Goal: Task Accomplishment & Management: Manage account settings

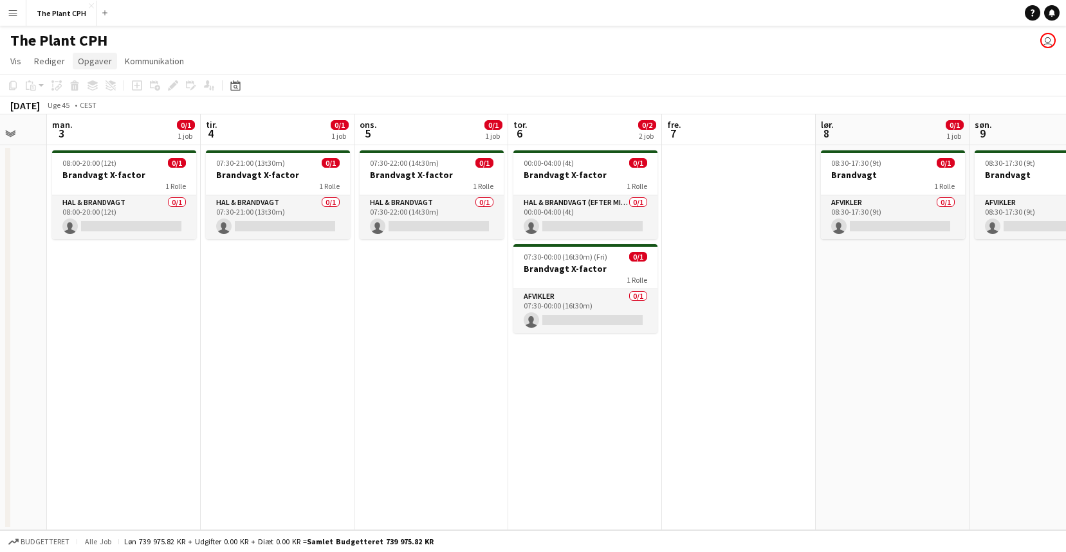
scroll to position [0, 378]
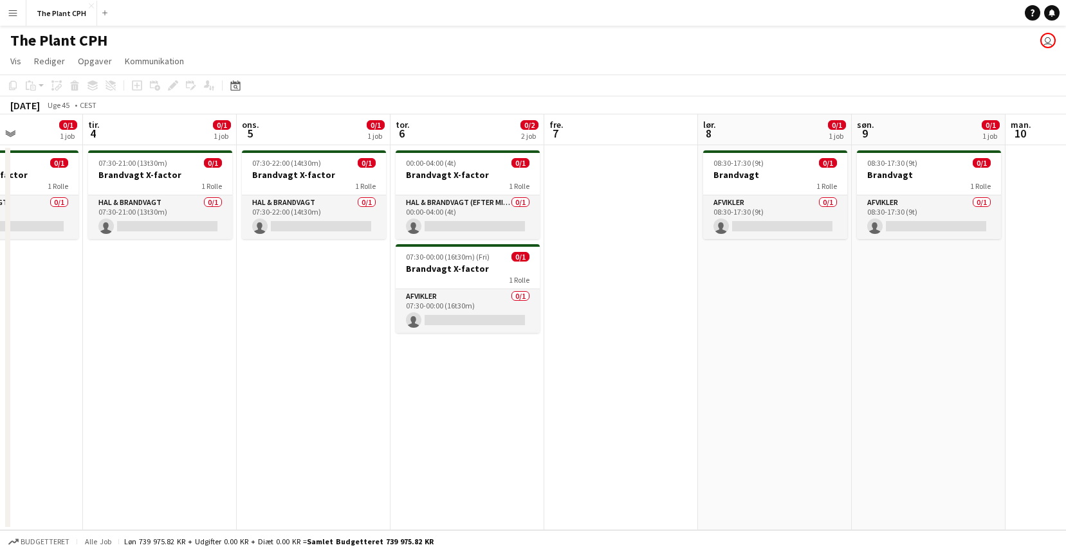
click at [5, 15] on button "Menu" at bounding box center [13, 13] width 26 height 26
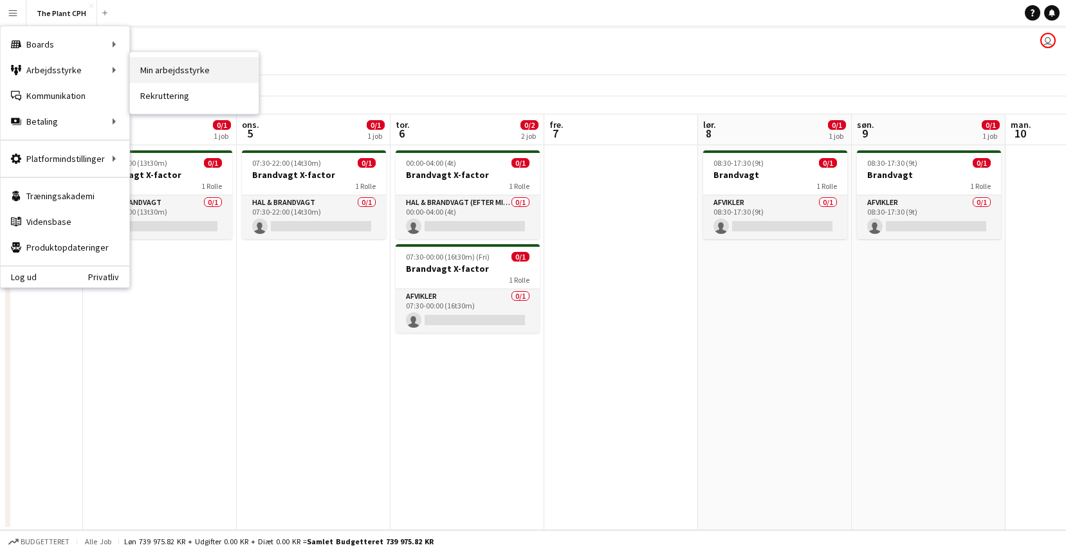
click at [223, 71] on link "Min arbejdsstyrke" at bounding box center [194, 70] width 129 height 26
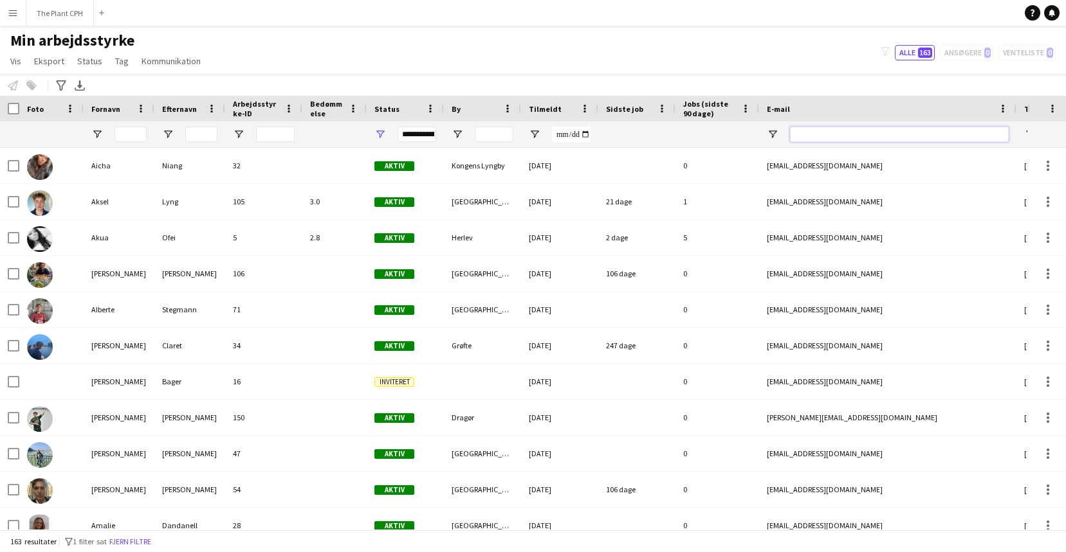
click at [881, 129] on input "E-mail Filter Input" at bounding box center [899, 134] width 219 height 15
type input "*"
click at [123, 138] on input "Fornavn Filter Input" at bounding box center [130, 134] width 32 height 15
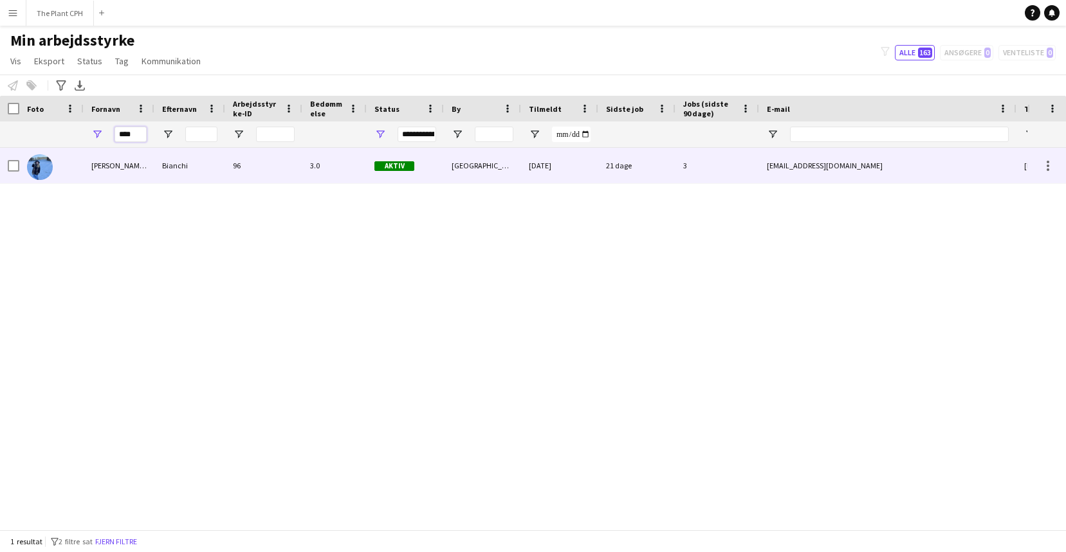
type input "****"
click at [84, 179] on div "[PERSON_NAME][DATE]" at bounding box center [119, 165] width 71 height 35
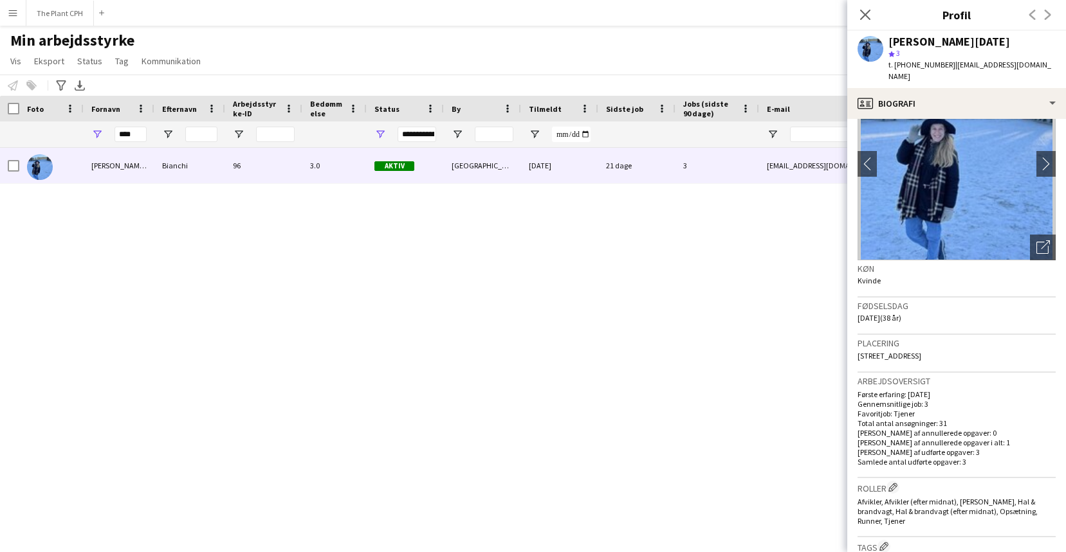
scroll to position [76, 0]
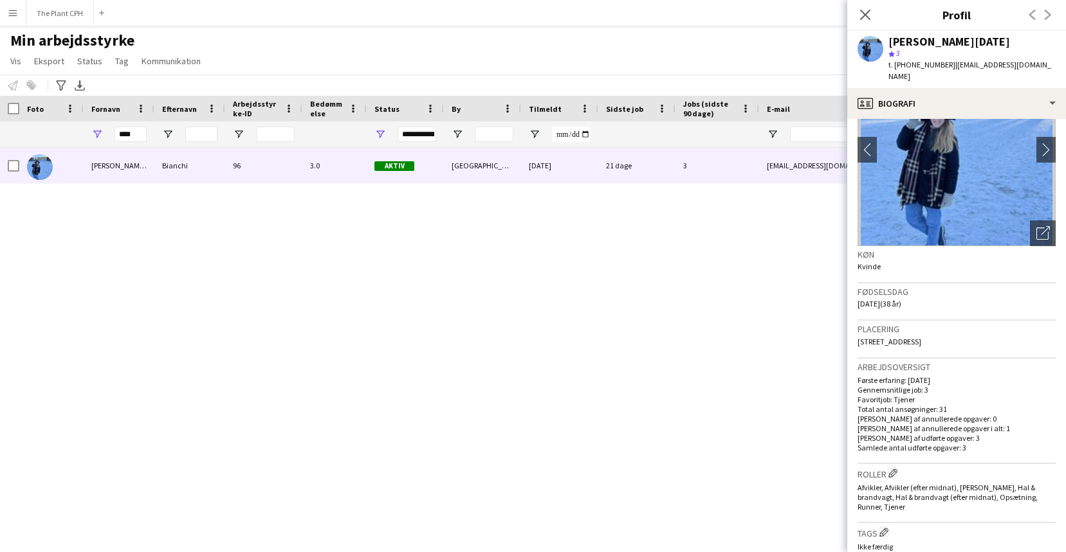
click at [760, 349] on div "[PERSON_NAME][DATE] 96 3.0 Aktiv [GEOGRAPHIC_DATA] [DATE] 21 dage 3 [EMAIL_ADDR…" at bounding box center [513, 339] width 1027 height 382
click at [47, 10] on button "The Plant CPH Luk" at bounding box center [60, 13] width 68 height 25
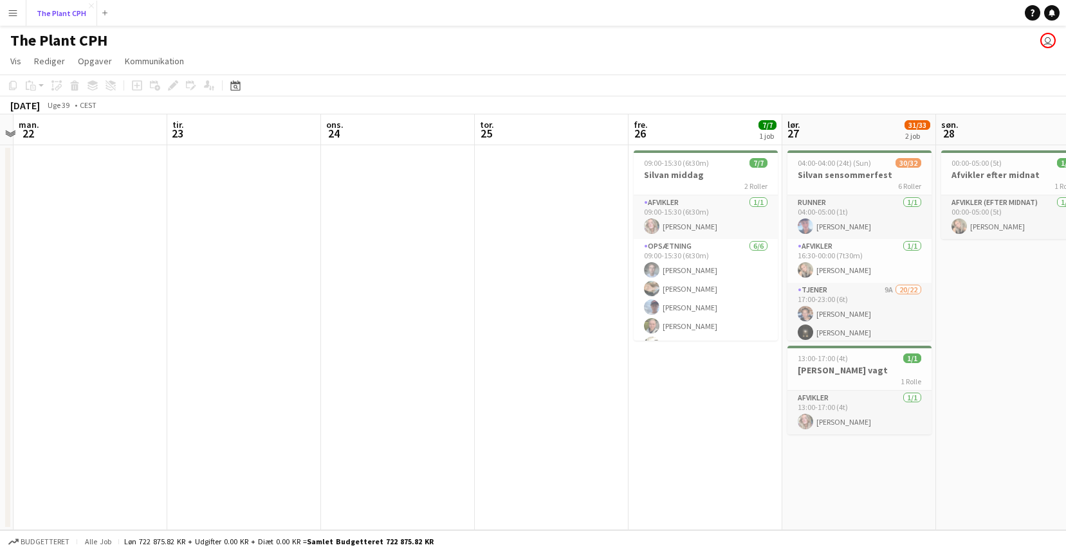
scroll to position [0, 291]
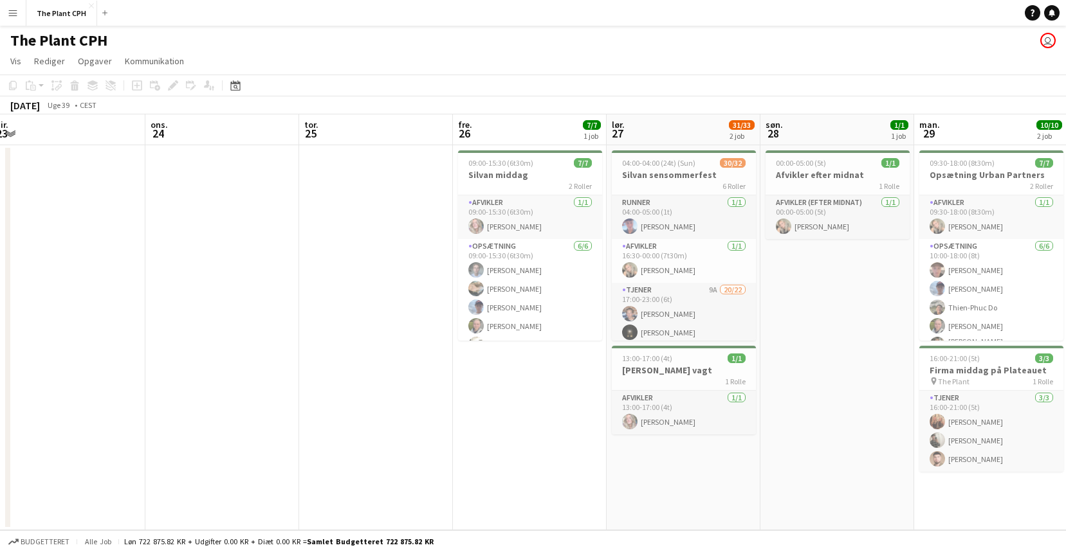
click at [453, 205] on app-date-cell "09:00-15:30 (6t30m) 7/7 Silvan middag 2 Roller Afvikler [DATE] 09:00-15:30 (6t3…" at bounding box center [530, 337] width 154 height 385
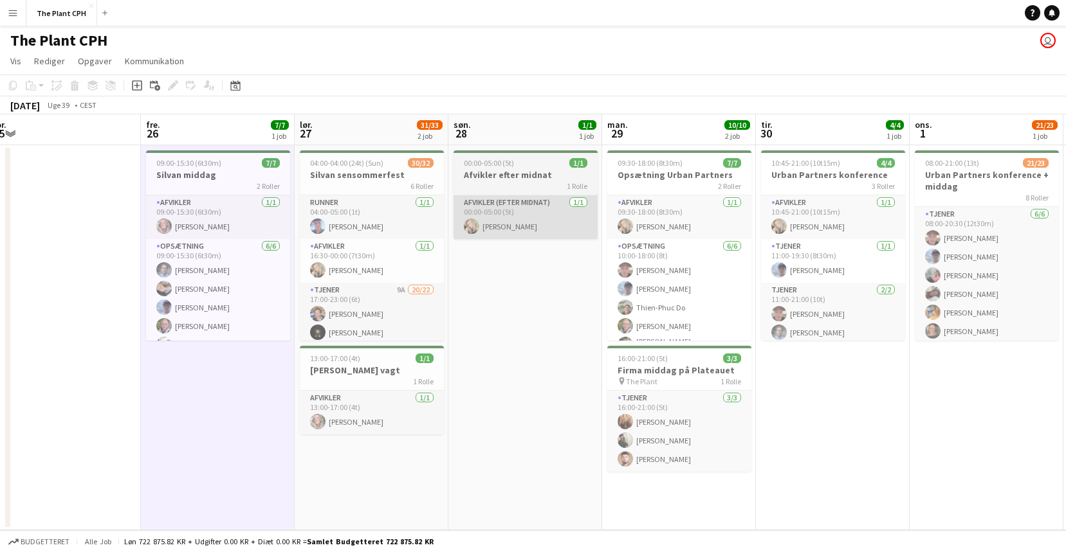
click at [455, 210] on app-card-role "Afvikler (efter midnat) [DATE] 00:00-05:00 (5t) [PERSON_NAME]" at bounding box center [525, 218] width 144 height 44
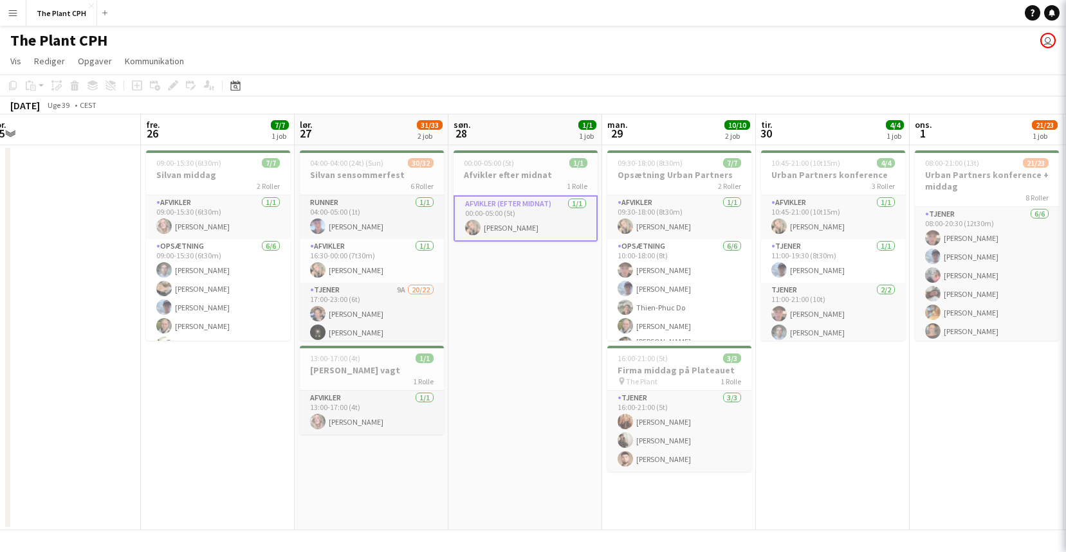
scroll to position [0, 482]
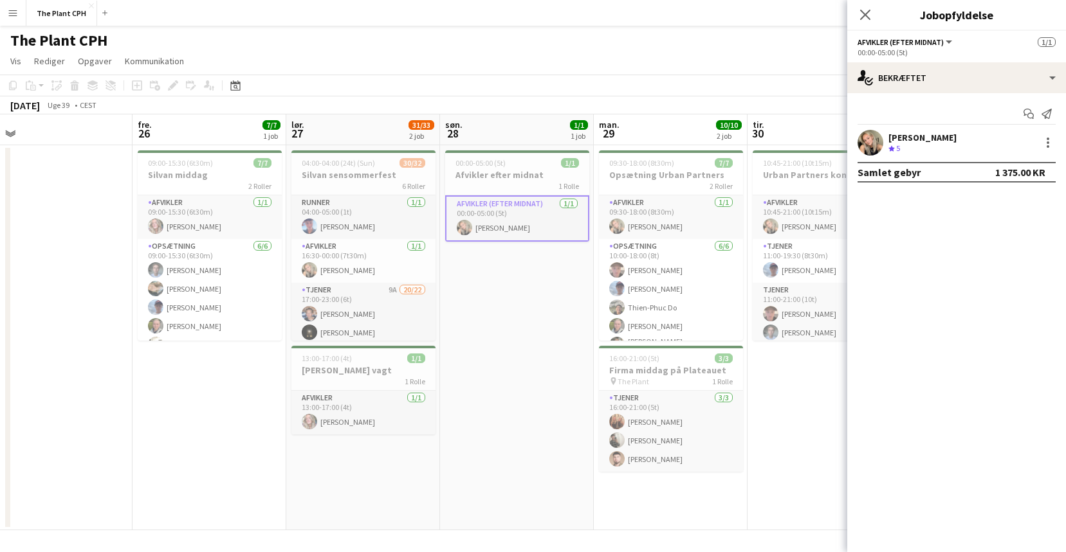
click at [516, 295] on app-date-cell "00:00-05:00 (5t) 1/1 Afvikler efter midnat 1 Rolle Afvikler (efter midnat) [DAT…" at bounding box center [517, 337] width 154 height 385
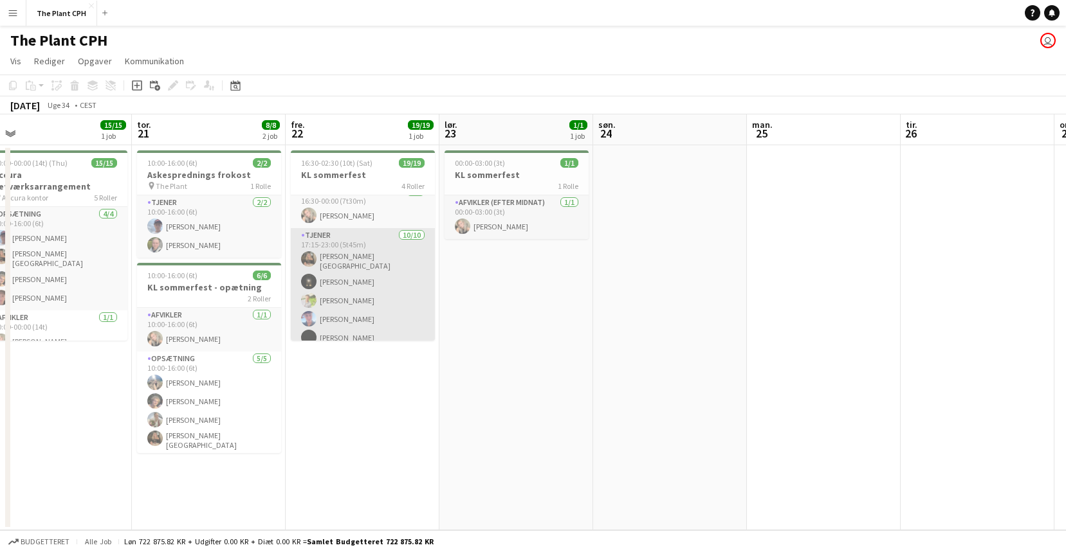
scroll to position [5, 0]
click at [342, 305] on app-card-role "Tjener [DATE] 17:15-23:00 (5t45m) [PERSON_NAME]-[PERSON_NAME] [PERSON_NAME] [PE…" at bounding box center [363, 328] width 144 height 215
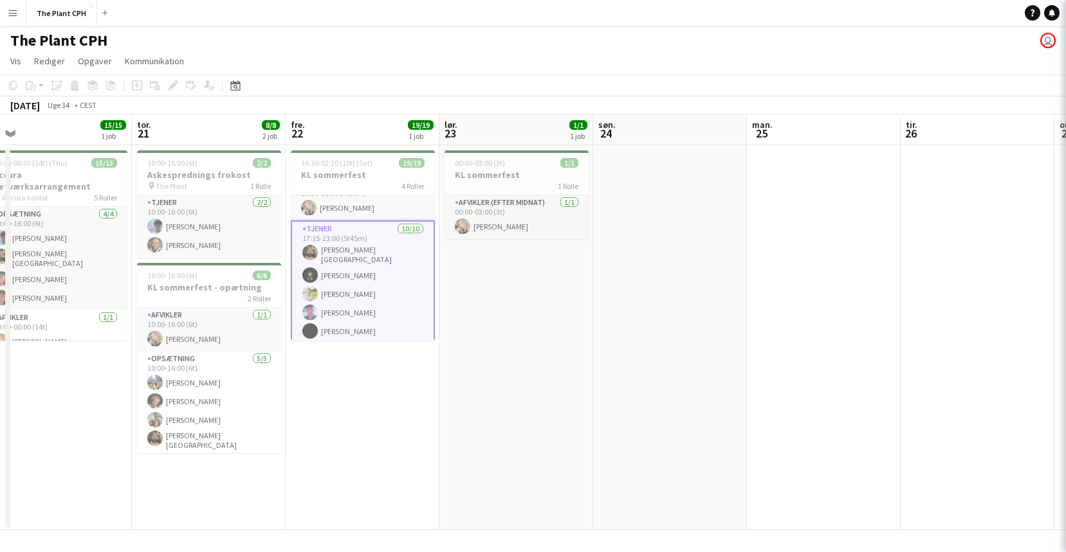
scroll to position [17, 0]
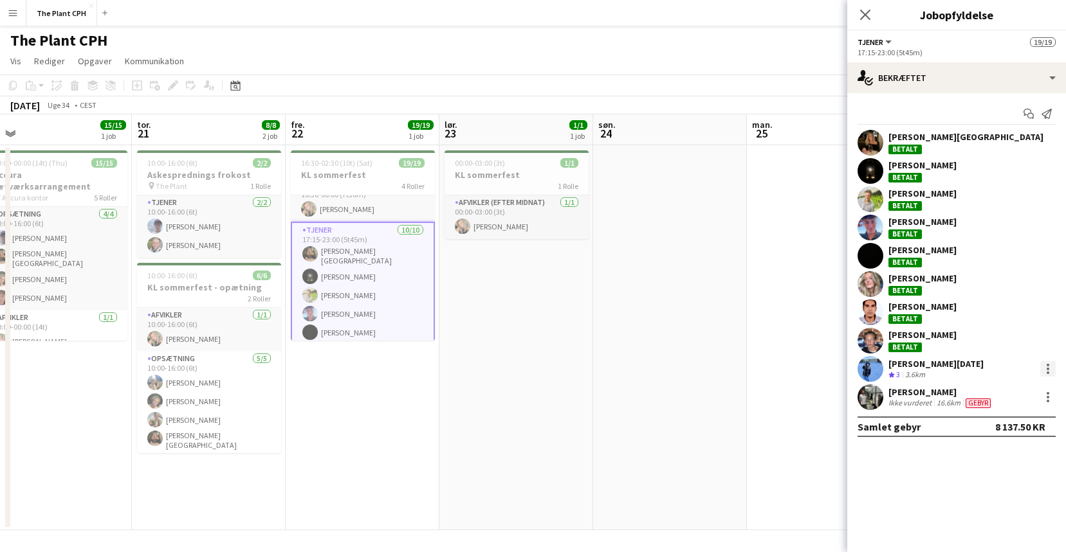
click at [1048, 365] on div at bounding box center [1047, 365] width 3 height 3
click at [1039, 396] on div at bounding box center [533, 276] width 1066 height 552
click at [1046, 396] on div at bounding box center [1047, 397] width 3 height 3
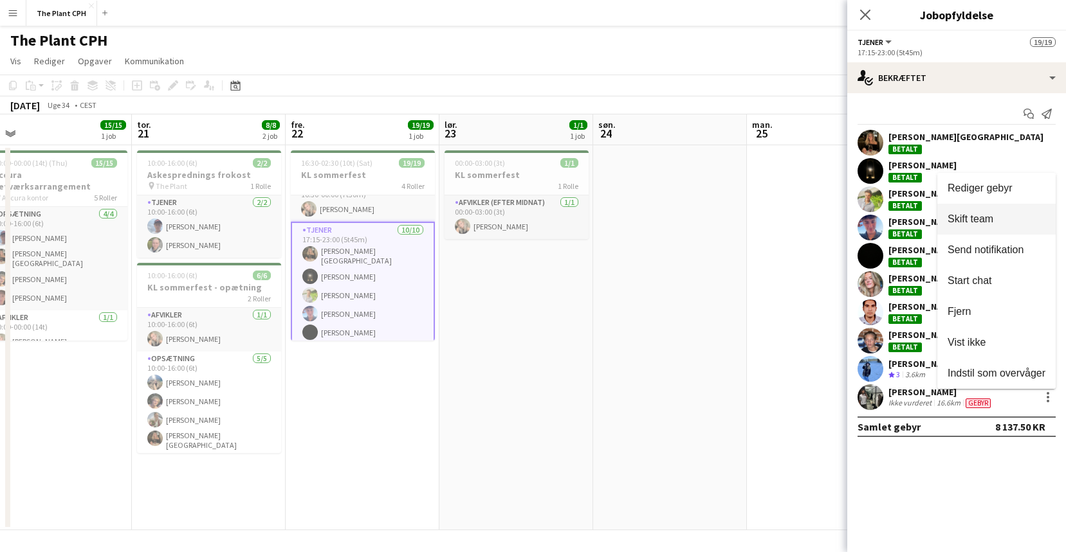
click at [983, 217] on span "Skift team" at bounding box center [970, 219] width 46 height 11
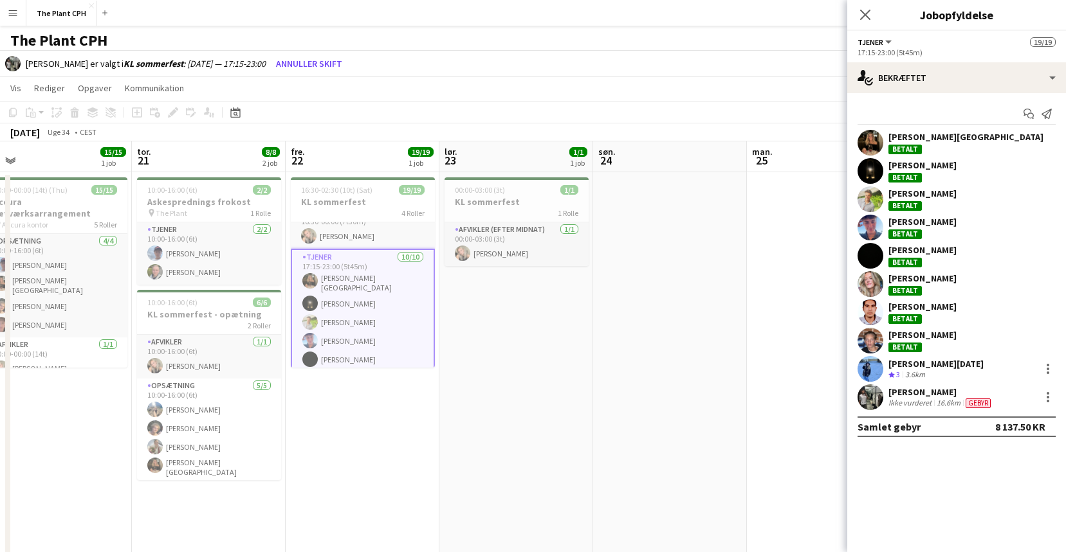
click at [819, 238] on app-date-cell at bounding box center [824, 364] width 154 height 385
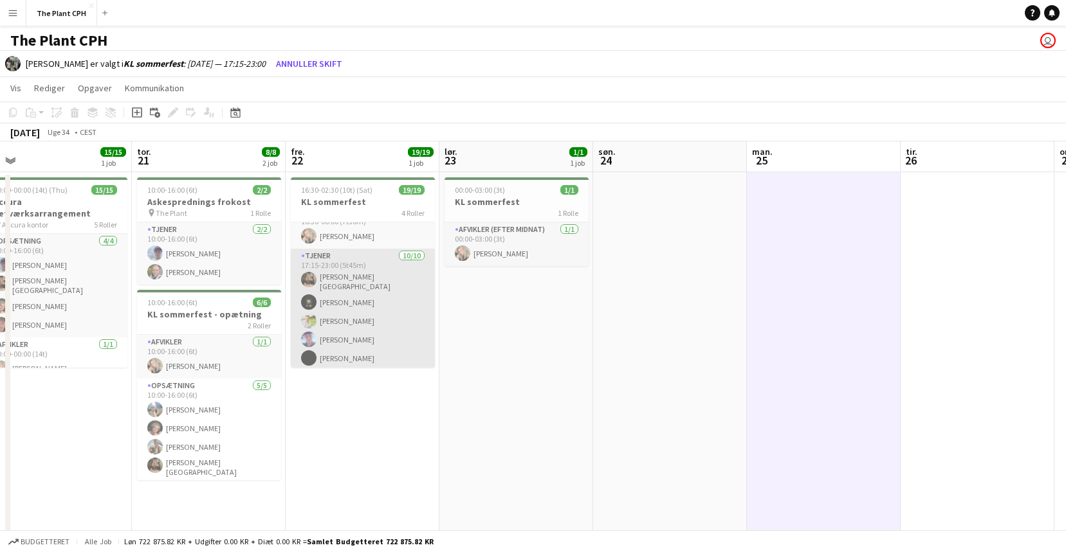
scroll to position [309, 0]
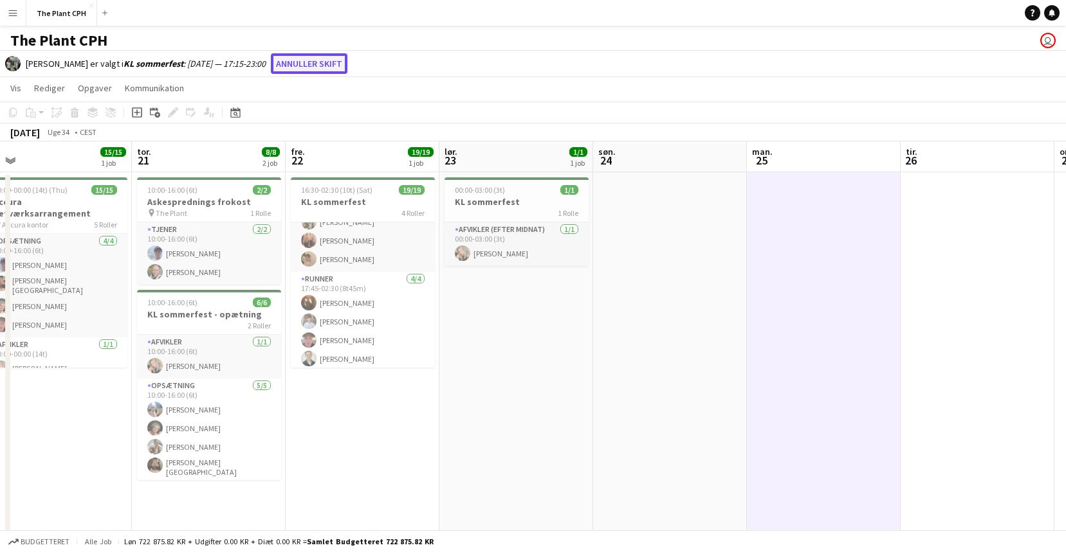
click at [325, 64] on button "Annuller skift" at bounding box center [309, 63] width 77 height 21
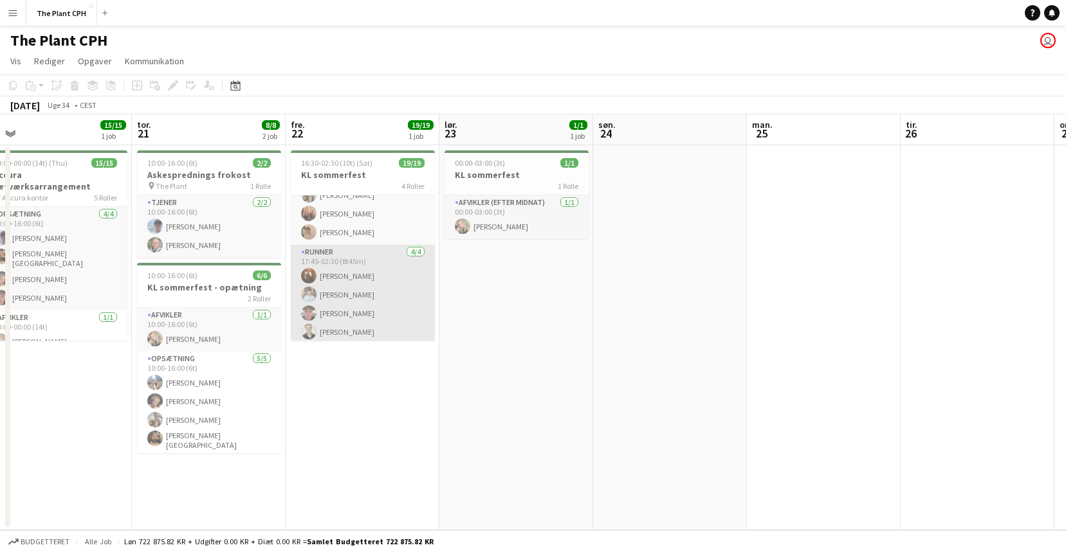
click at [384, 289] on app-card-role "Runner [DATE] 17:45-02:30 (8t45m) [PERSON_NAME] [PERSON_NAME] [PERSON_NAME] [PE…" at bounding box center [363, 295] width 144 height 100
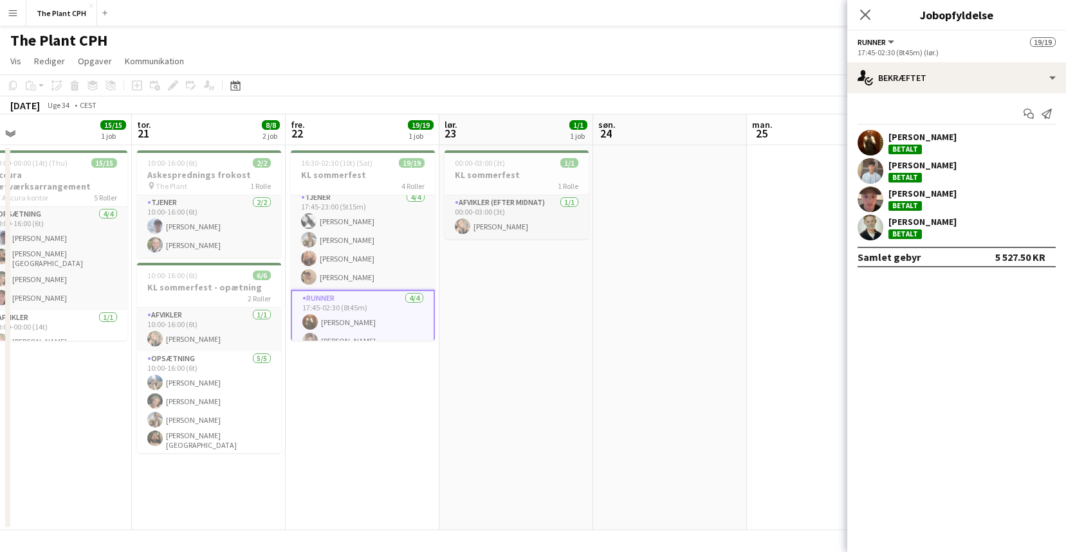
click at [384, 290] on app-card-role "Runner [DATE] 17:45-02:30 (8t45m) [PERSON_NAME] [PERSON_NAME] [PERSON_NAME] [PE…" at bounding box center [363, 341] width 144 height 102
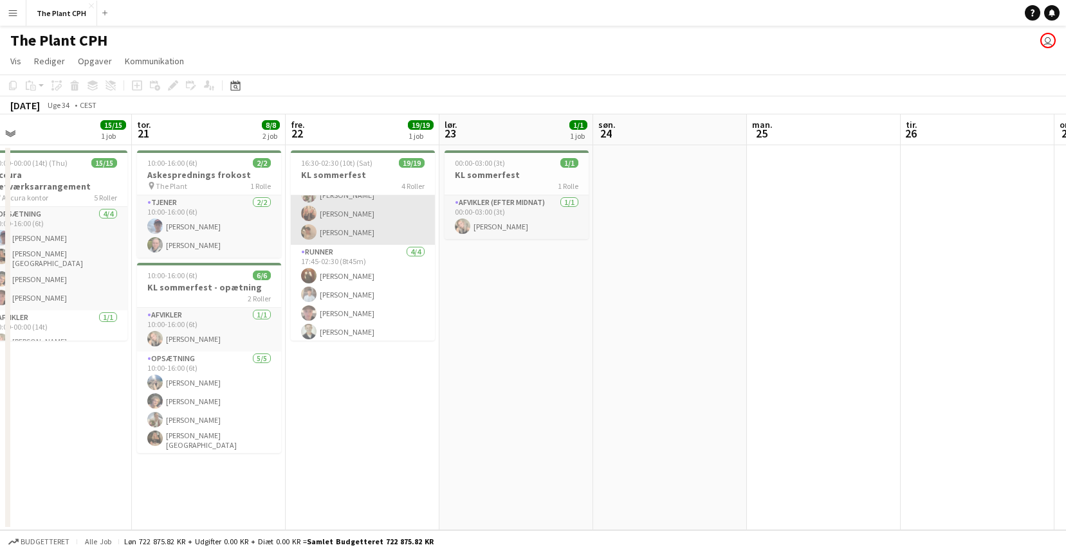
scroll to position [241, 0]
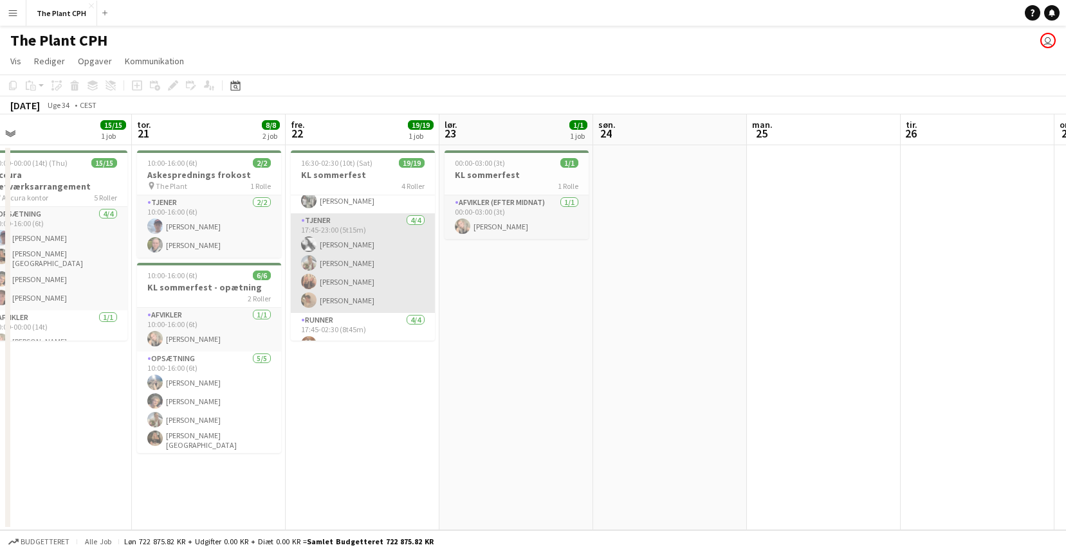
click at [389, 280] on app-card-role "Tjener [DATE] 17:45-23:00 (5t15m) [PERSON_NAME] [PERSON_NAME] [PERSON_NAME] [PE…" at bounding box center [363, 264] width 144 height 100
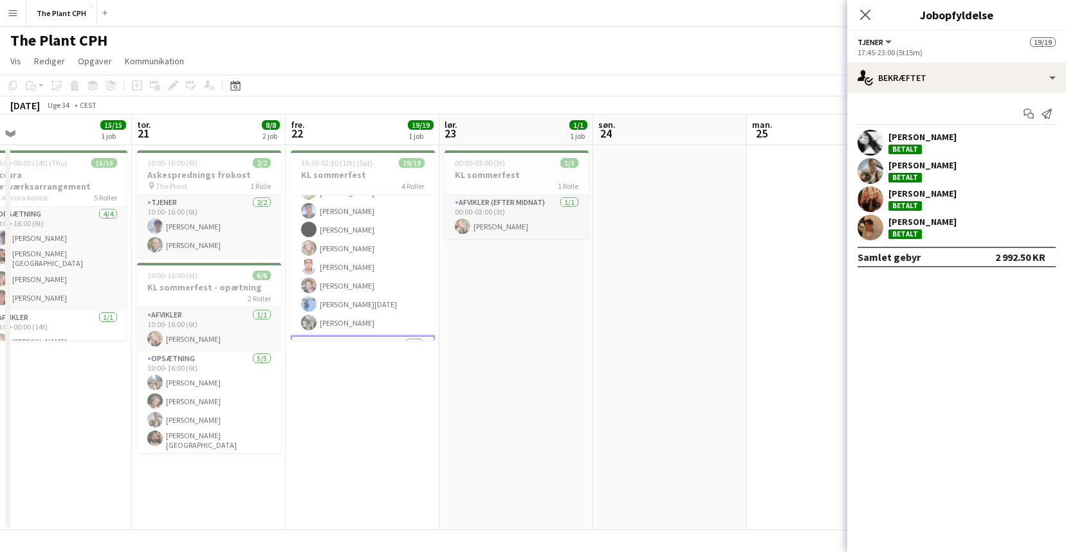
click at [389, 280] on app-card-role "Tjener [DATE] 17:15-23:00 (5t45m) [PERSON_NAME]-[PERSON_NAME] [PERSON_NAME] [PE…" at bounding box center [363, 227] width 144 height 215
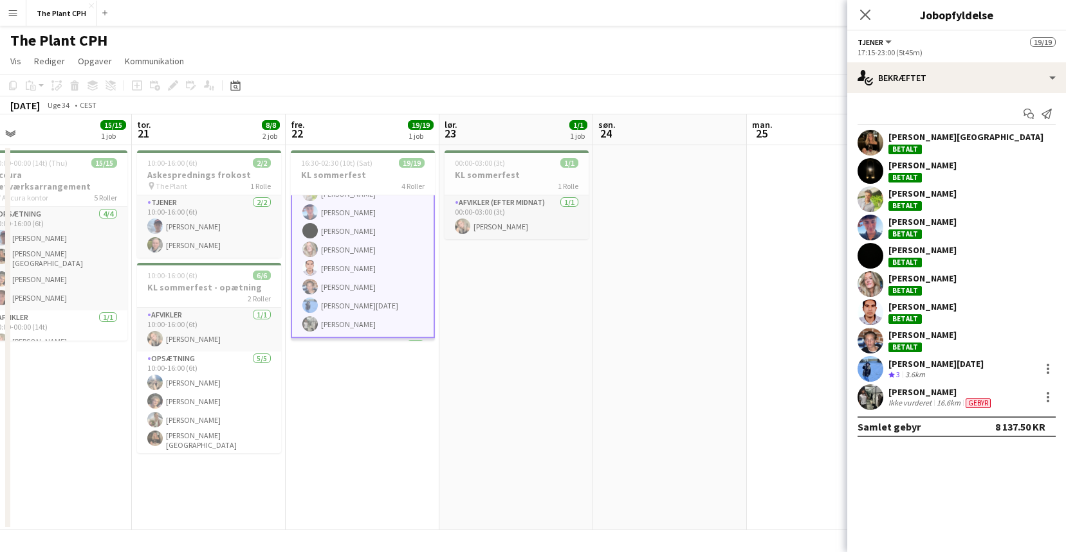
scroll to position [120, 0]
click at [1050, 365] on div at bounding box center [1047, 368] width 15 height 15
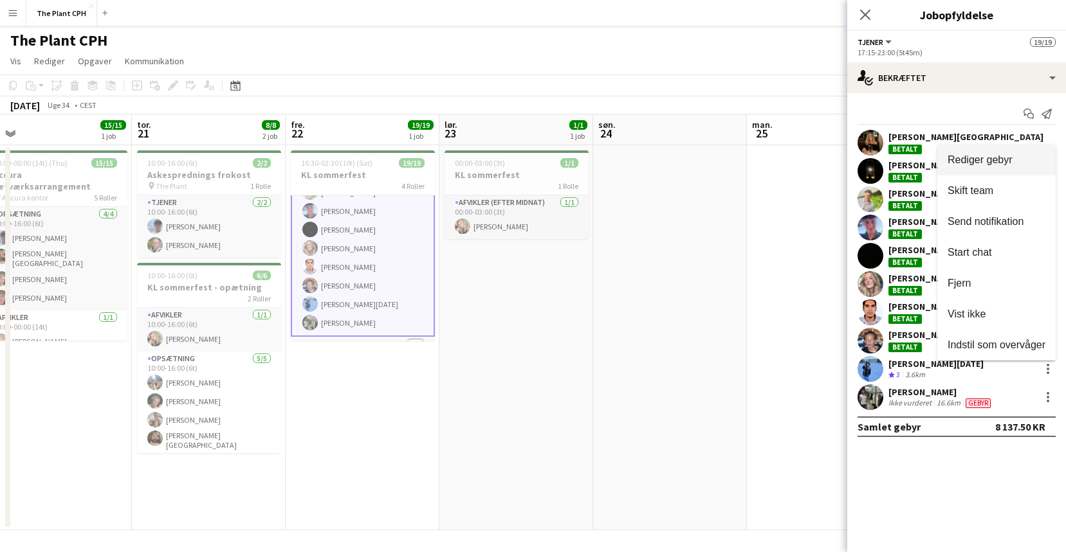
click at [1012, 156] on span "Rediger gebyr" at bounding box center [979, 159] width 65 height 11
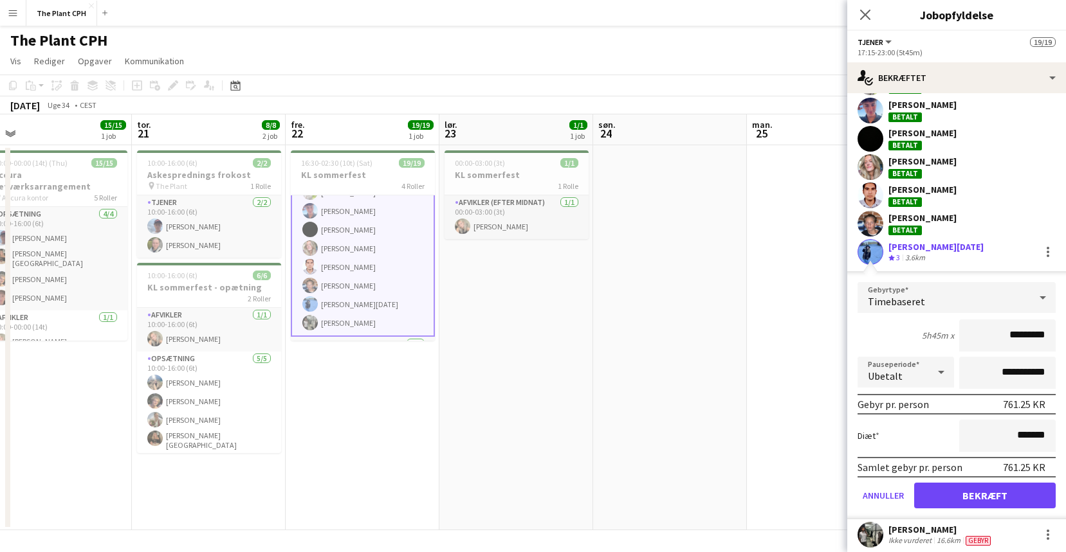
scroll to position [150, 0]
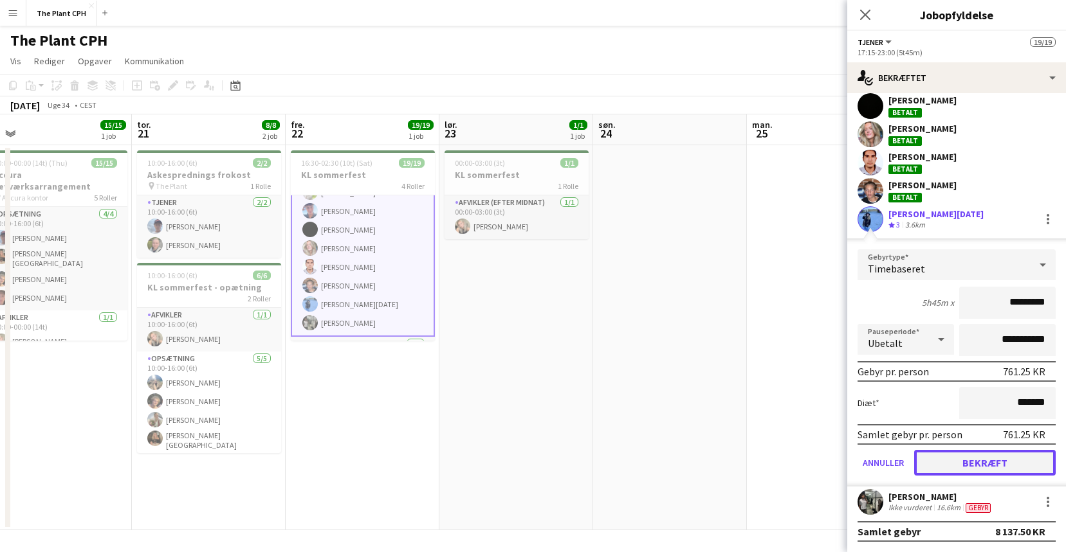
click at [975, 459] on button "Bekræft" at bounding box center [984, 463] width 141 height 26
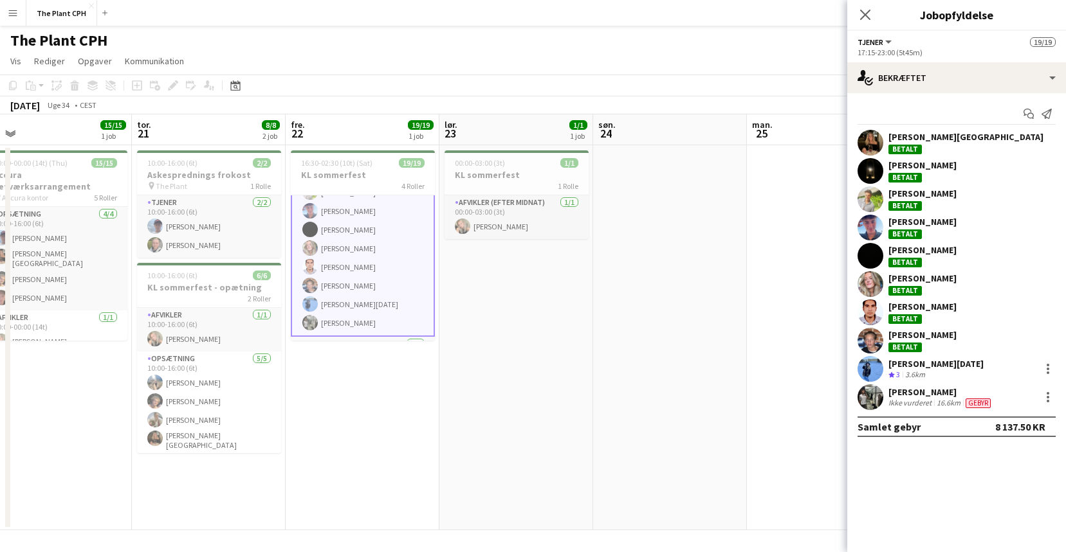
scroll to position [0, 0]
click at [1049, 396] on div at bounding box center [1047, 397] width 15 height 15
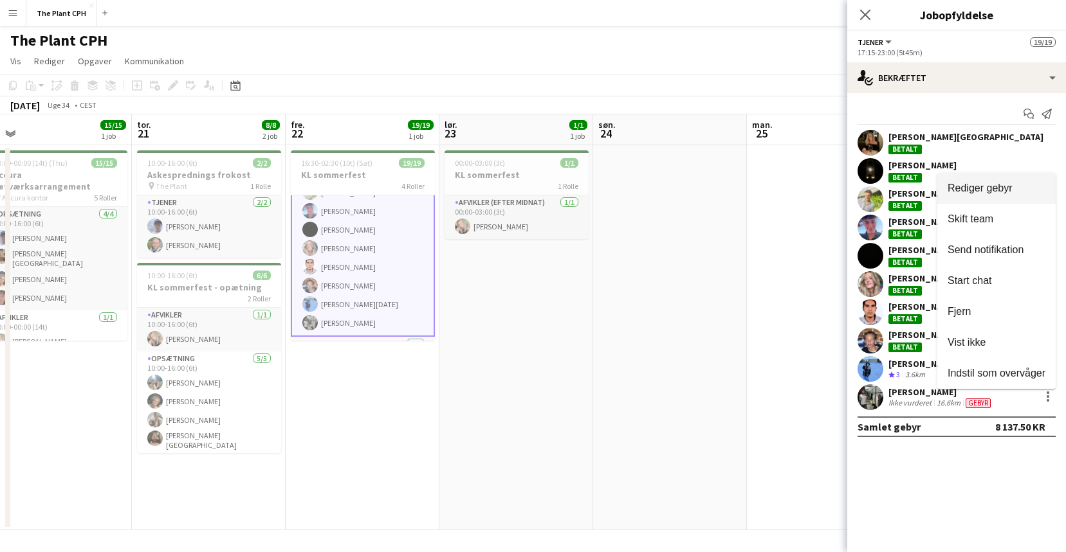
click at [999, 193] on span "Rediger gebyr" at bounding box center [979, 188] width 65 height 11
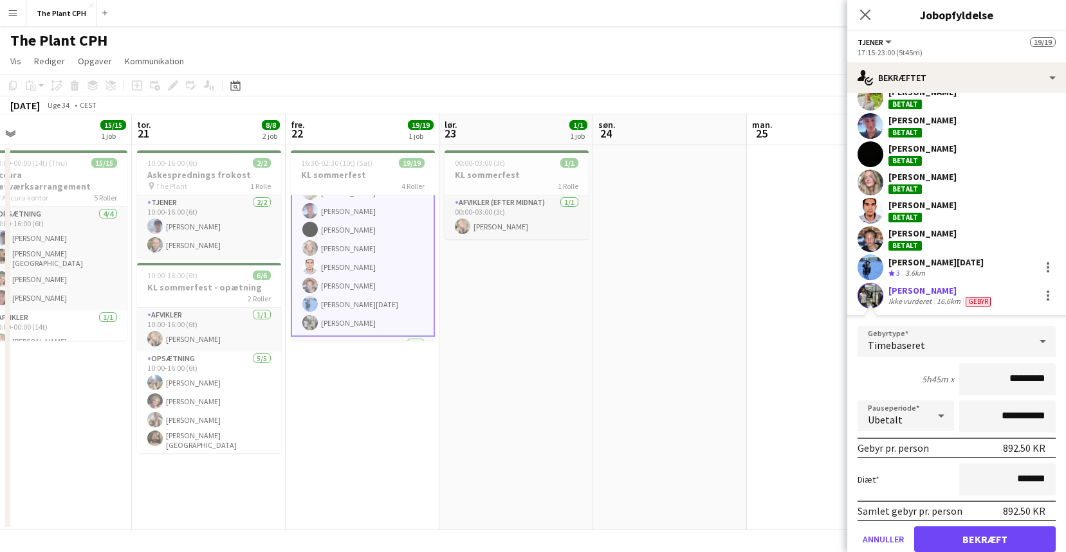
scroll to position [150, 0]
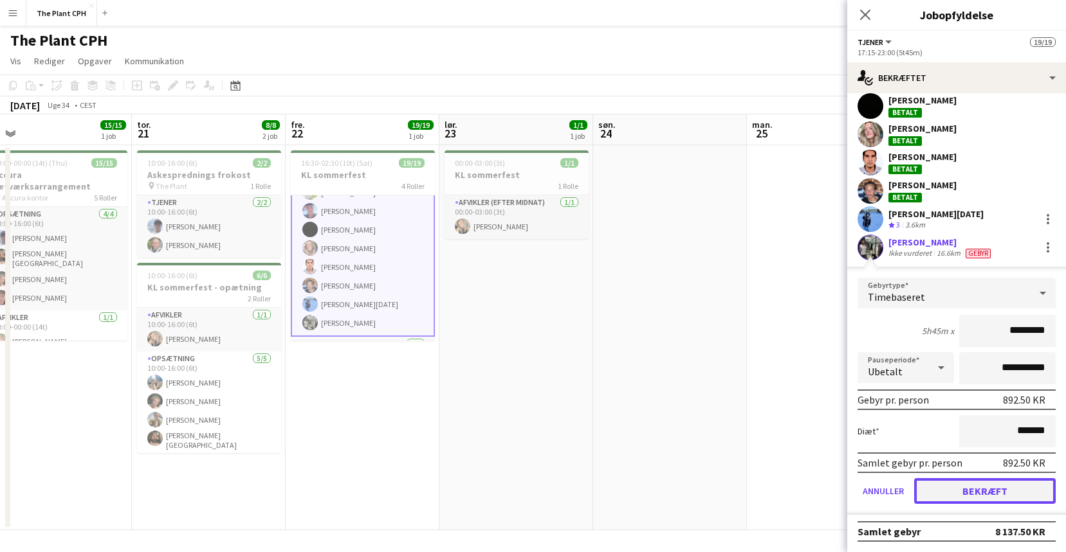
click at [1012, 484] on button "Bekræft" at bounding box center [984, 492] width 141 height 26
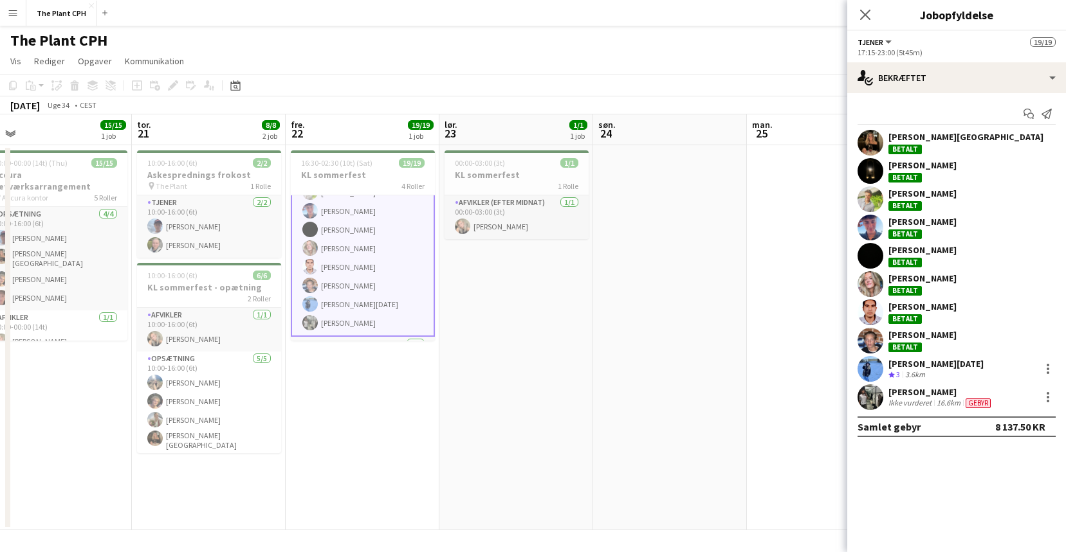
scroll to position [128, 0]
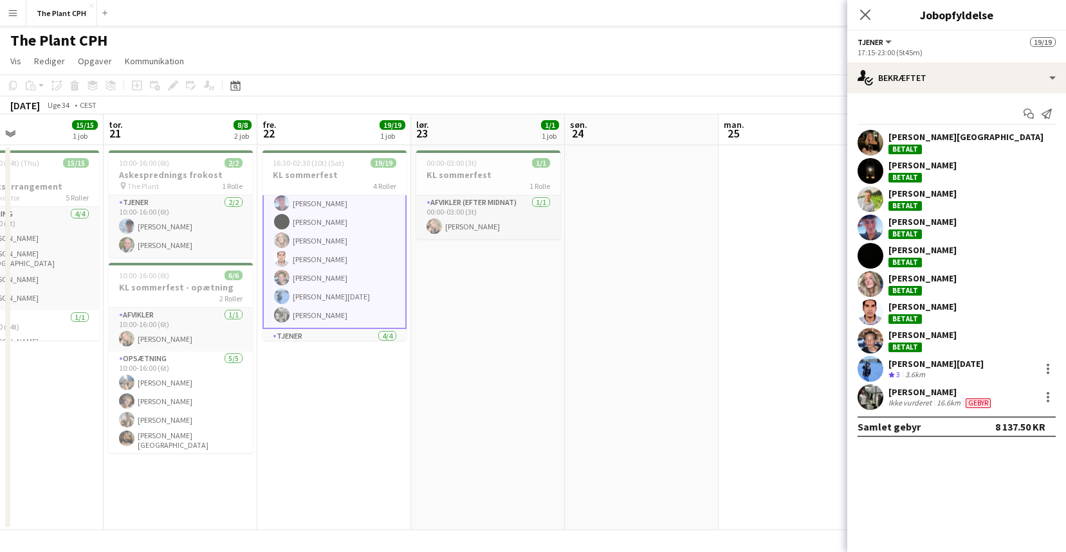
click at [468, 319] on app-date-cell "00:00-03:00 (3t) 1/1 KL sommerfest 1 Rolle Afvikler (efter midnat) [DATE] 00:00…" at bounding box center [488, 337] width 154 height 385
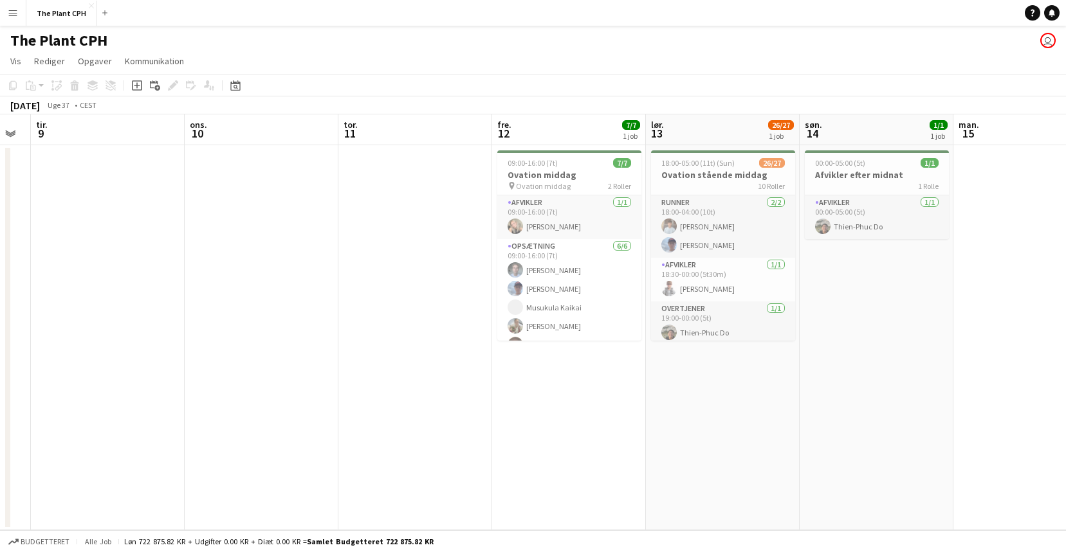
scroll to position [0, 432]
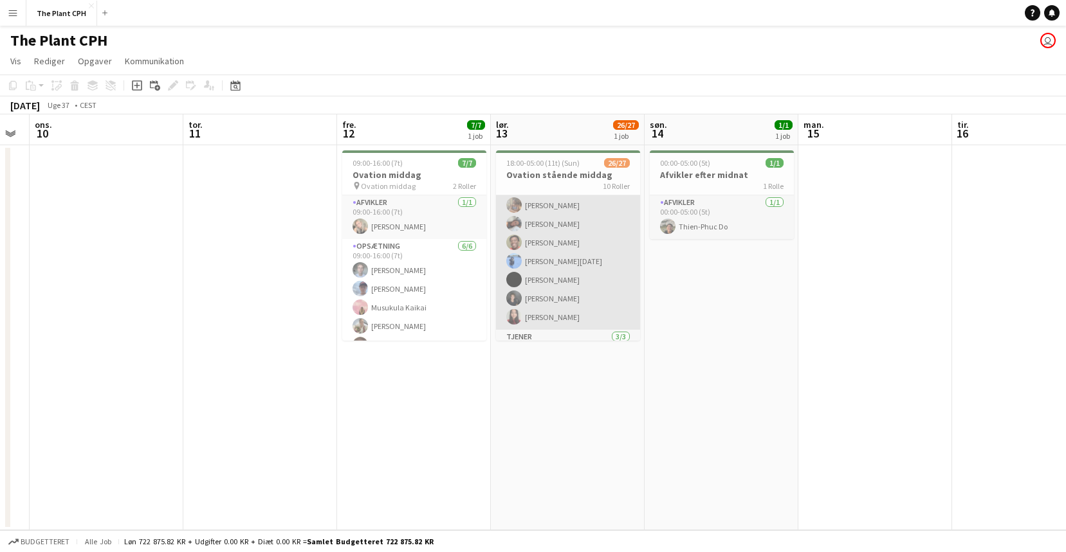
click at [603, 280] on app-card-role "Tjener 15/15 19:00-00:00 (5t) [PERSON_NAME] [PERSON_NAME] [PERSON_NAME] [PERSON…" at bounding box center [568, 177] width 144 height 305
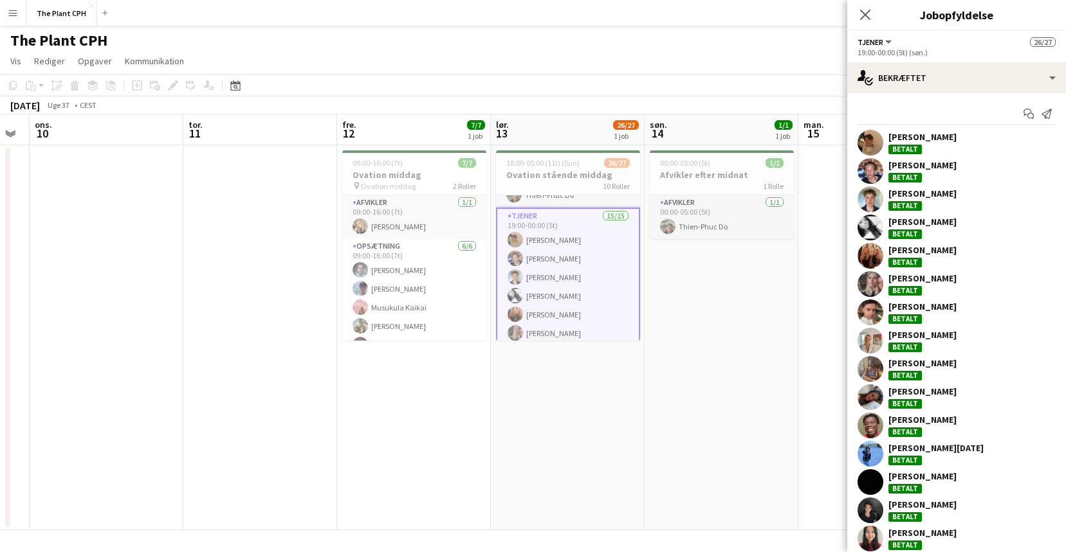
scroll to position [95, 0]
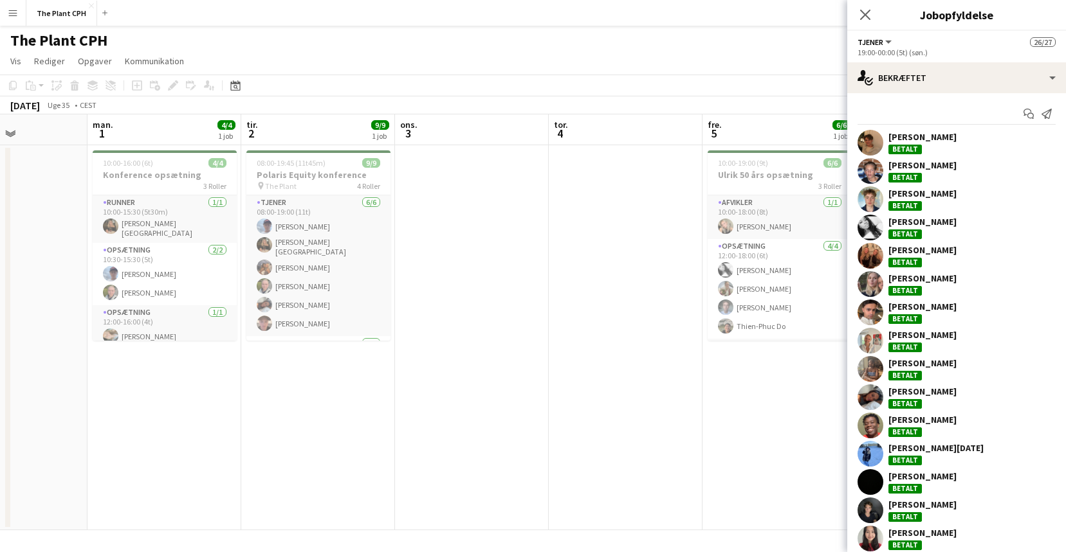
click at [428, 377] on app-date-cell at bounding box center [472, 337] width 154 height 385
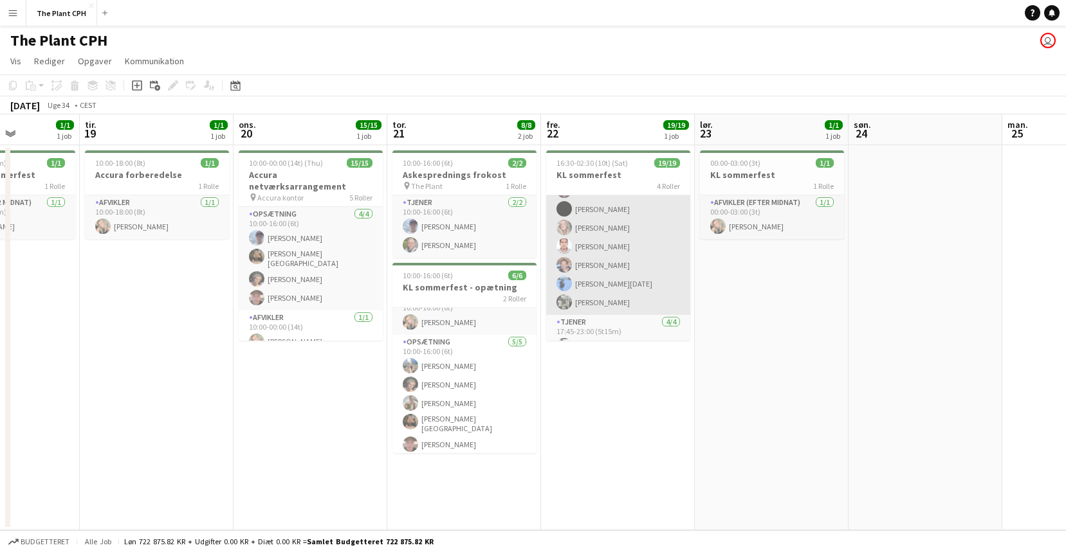
scroll to position [143, 0]
click at [639, 294] on app-card-role "Tjener [DATE] 17:15-23:00 (5t45m) [PERSON_NAME]-[PERSON_NAME] [PERSON_NAME] [PE…" at bounding box center [618, 203] width 144 height 215
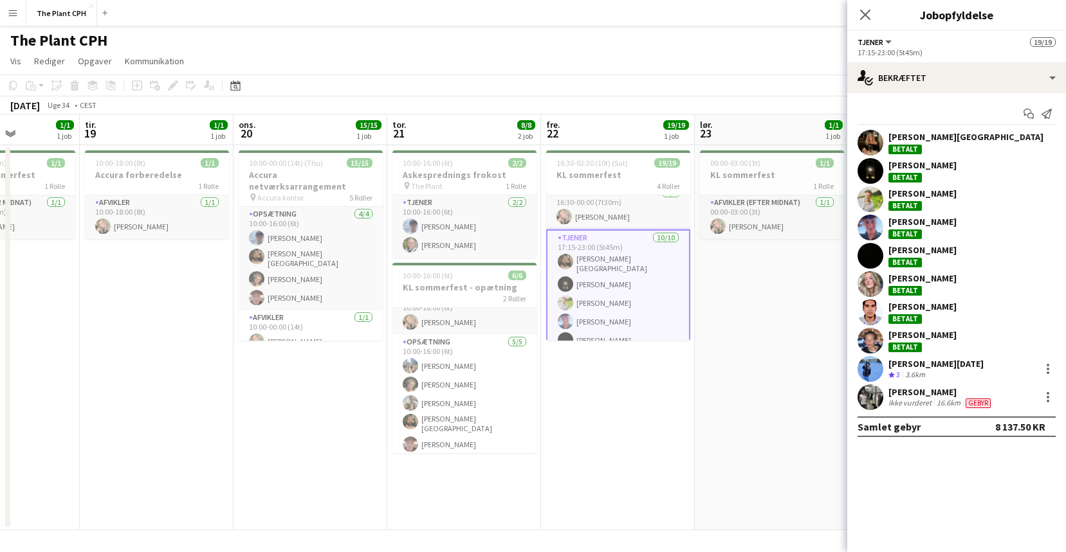
scroll to position [9, 0]
